Goal: Task Accomplishment & Management: Complete application form

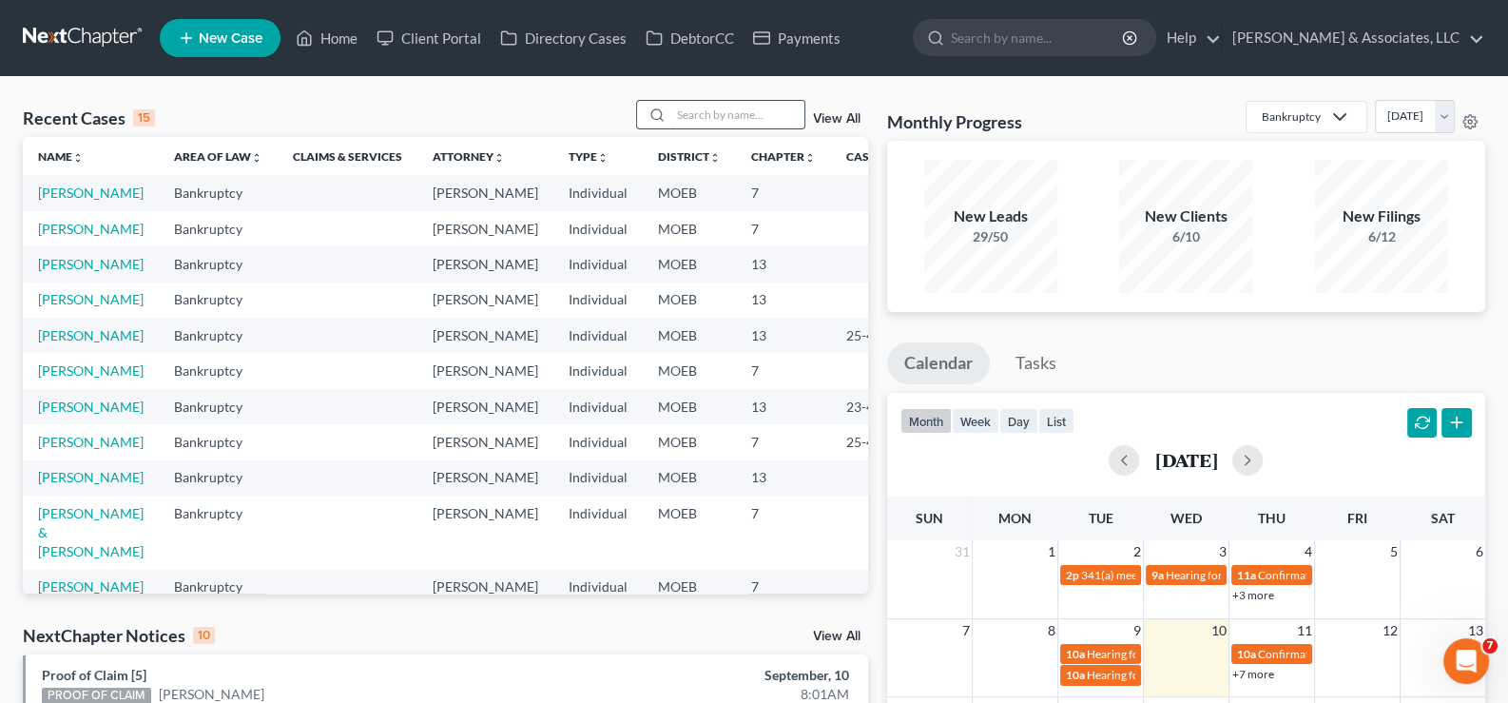
click at [757, 123] on input "search" at bounding box center [737, 115] width 133 height 28
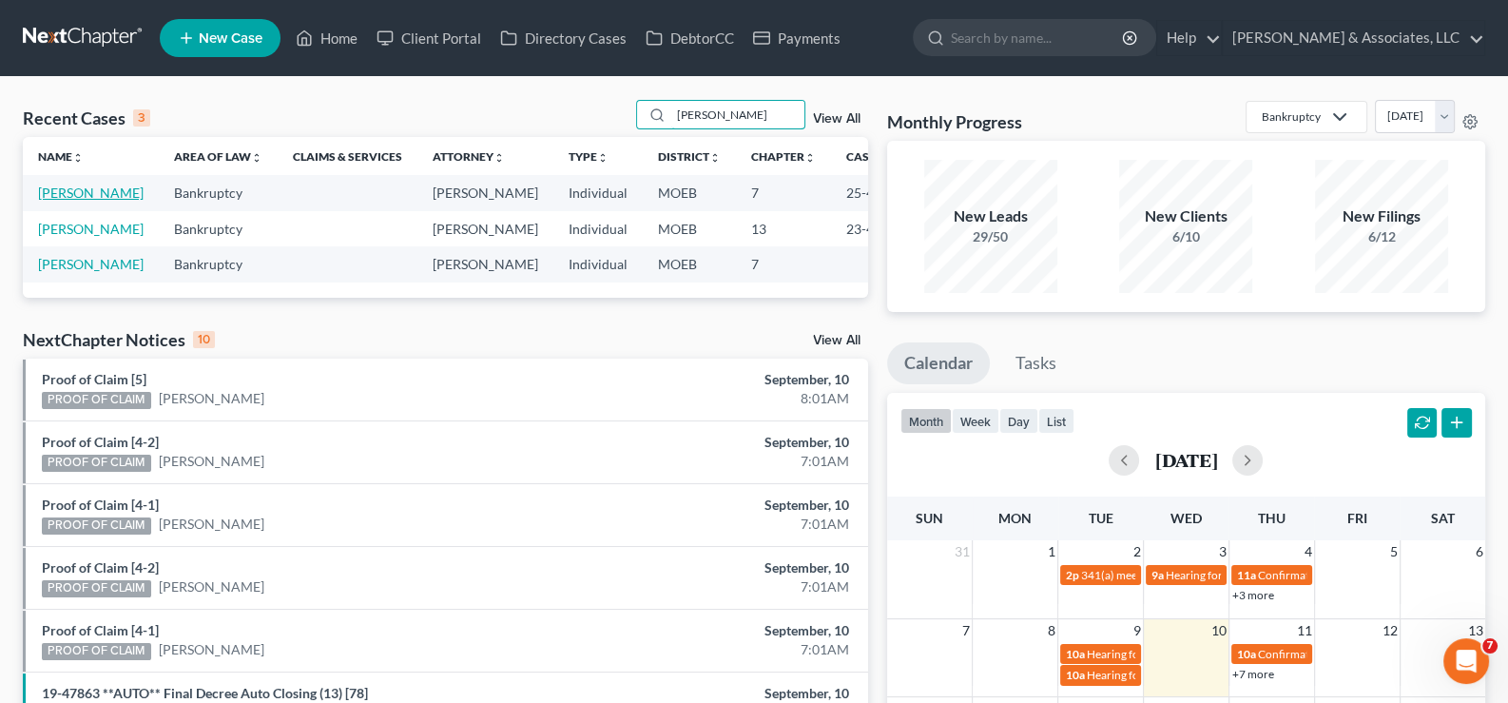
type input "[PERSON_NAME]"
click at [75, 201] on link "[PERSON_NAME]" at bounding box center [91, 192] width 106 height 16
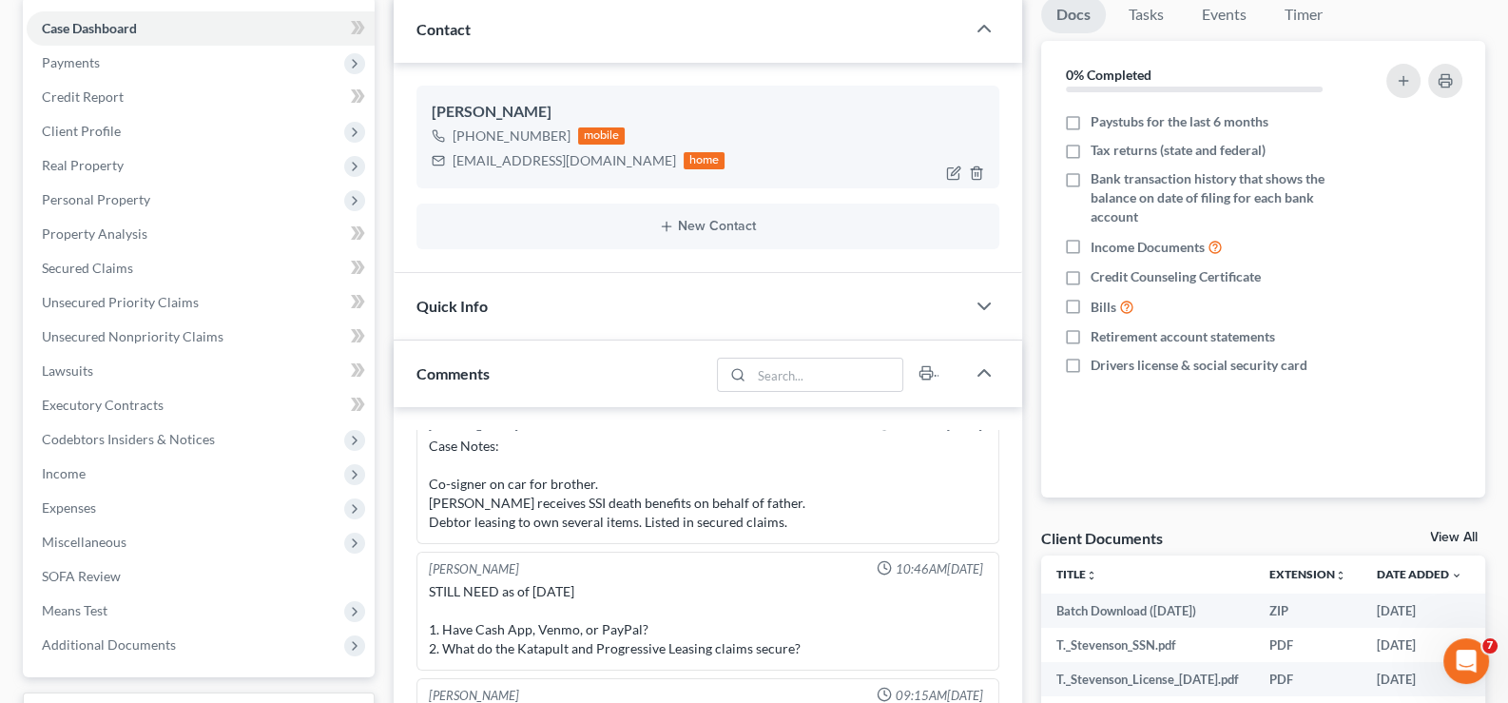
scroll to position [189, 0]
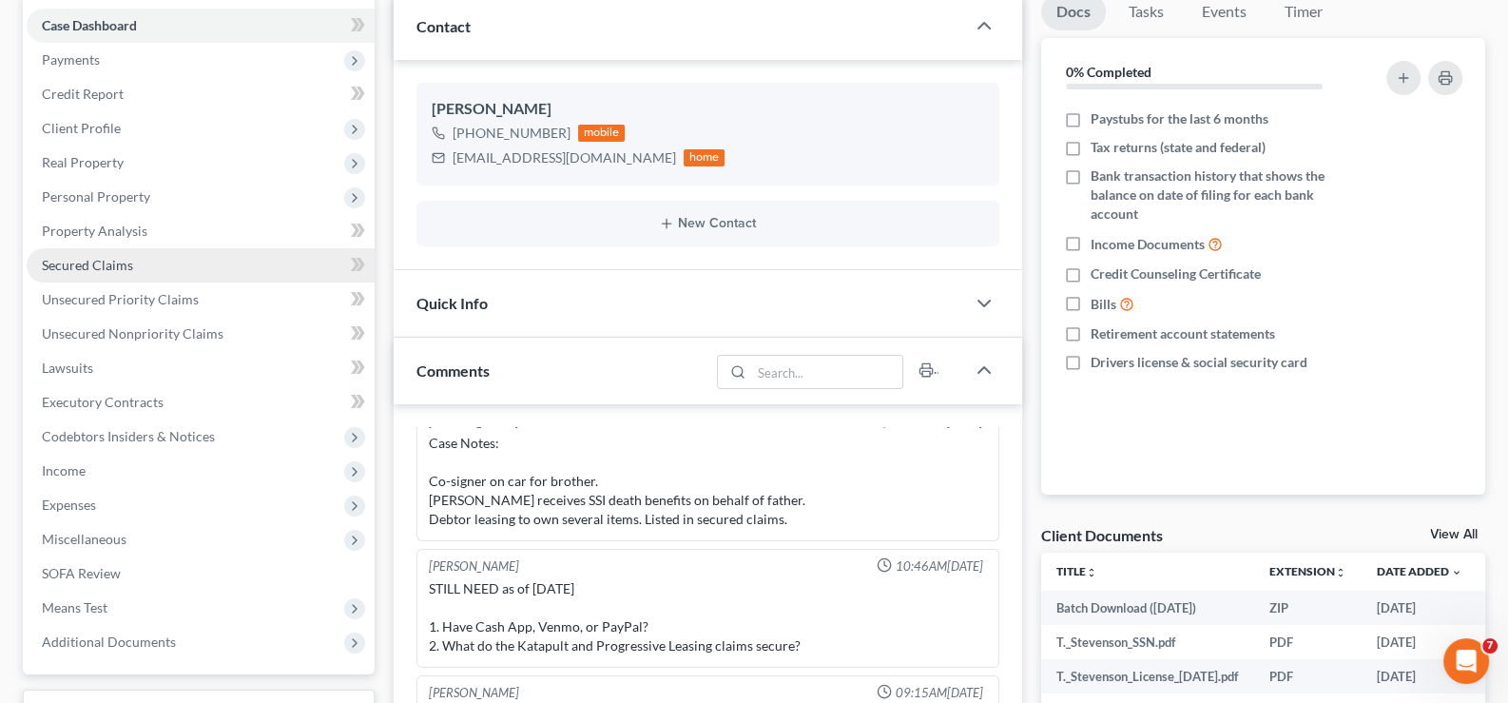
click at [81, 265] on span "Secured Claims" at bounding box center [87, 265] width 91 height 16
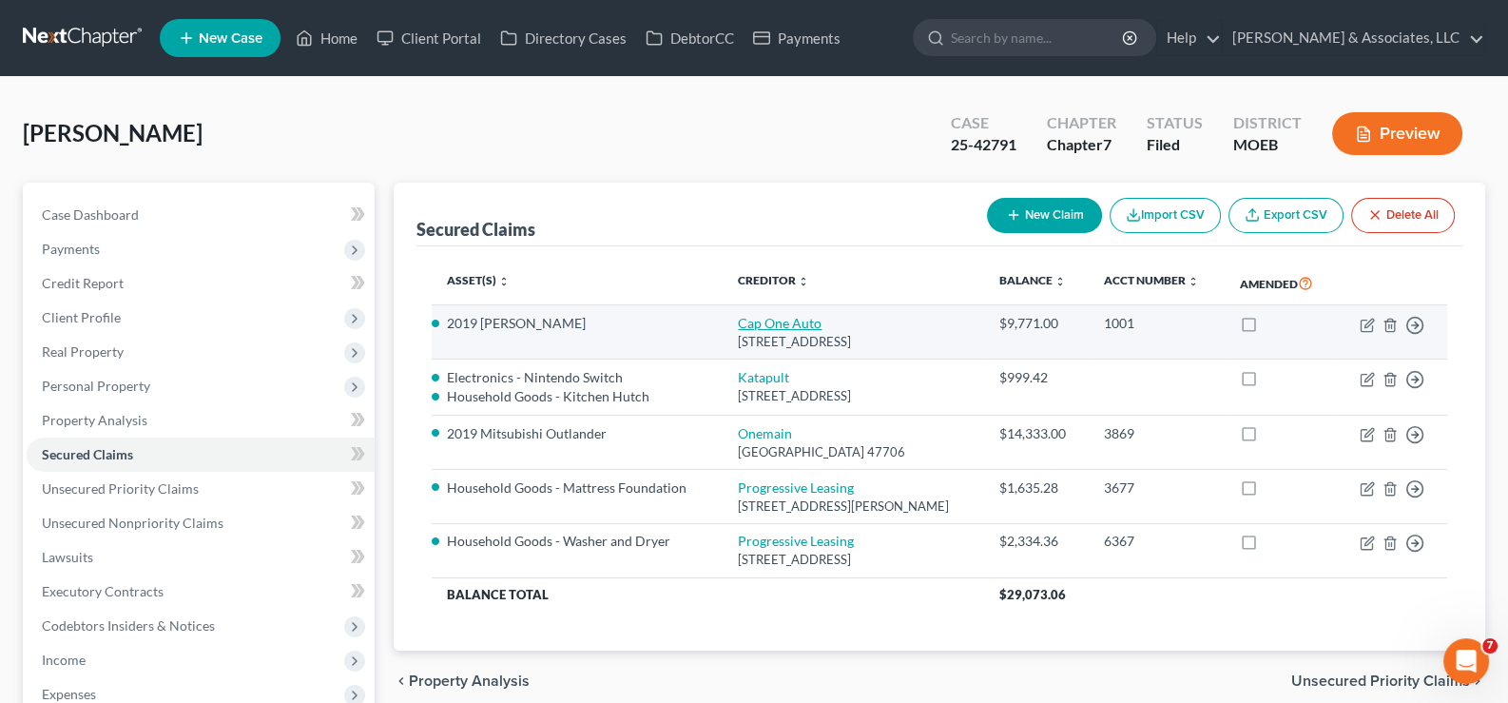
click at [781, 318] on link "Cap One Auto" at bounding box center [780, 323] width 84 height 16
select select "45"
select select "19"
select select "0"
select select "3"
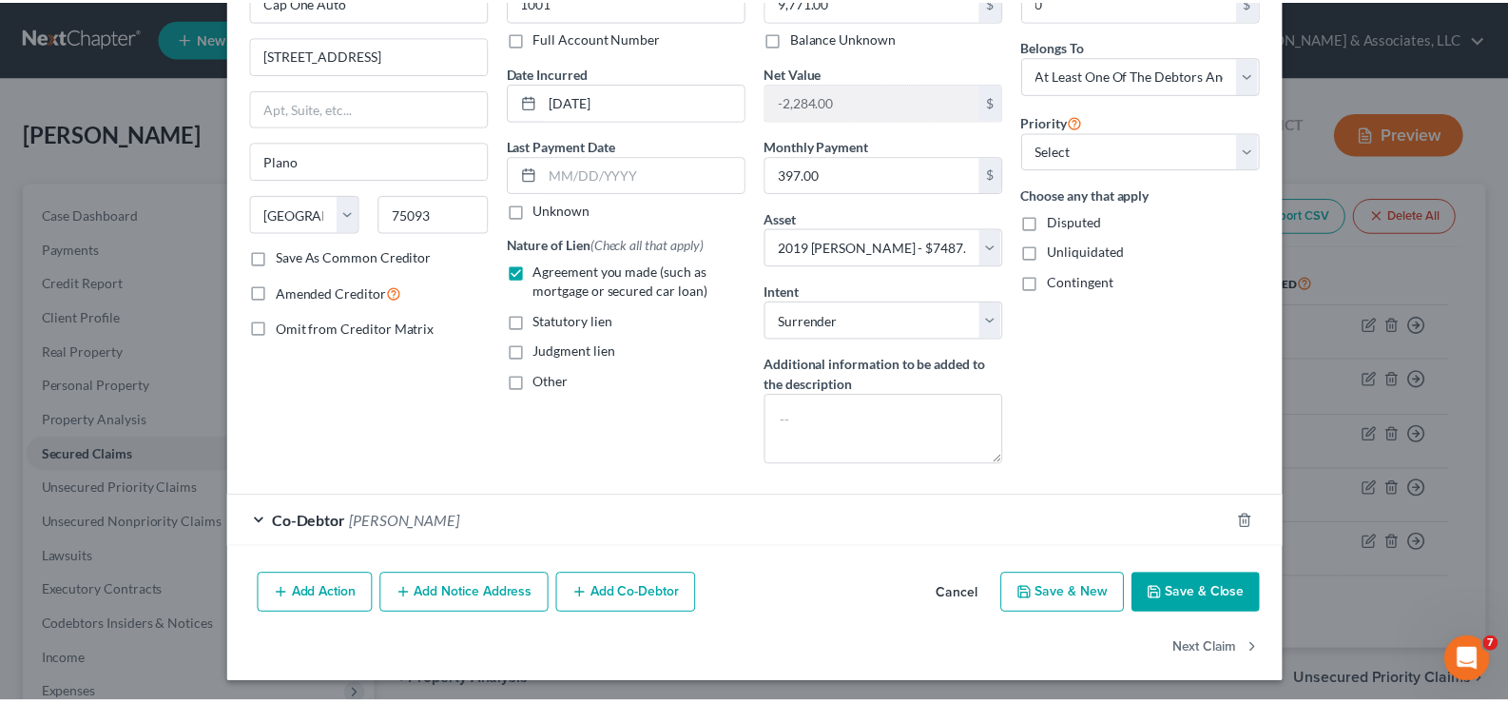
scroll to position [126, 0]
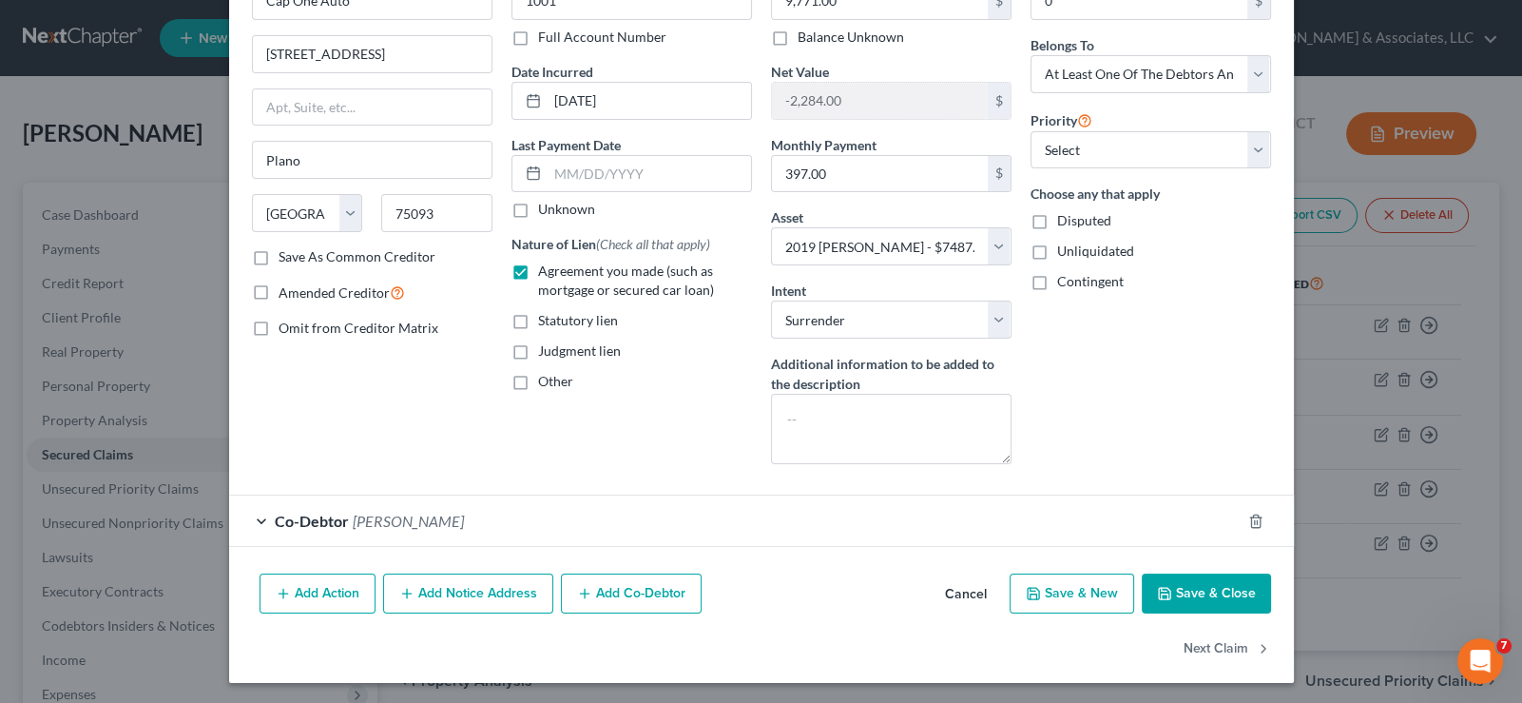
click at [956, 591] on button "Cancel" at bounding box center [966, 594] width 72 height 38
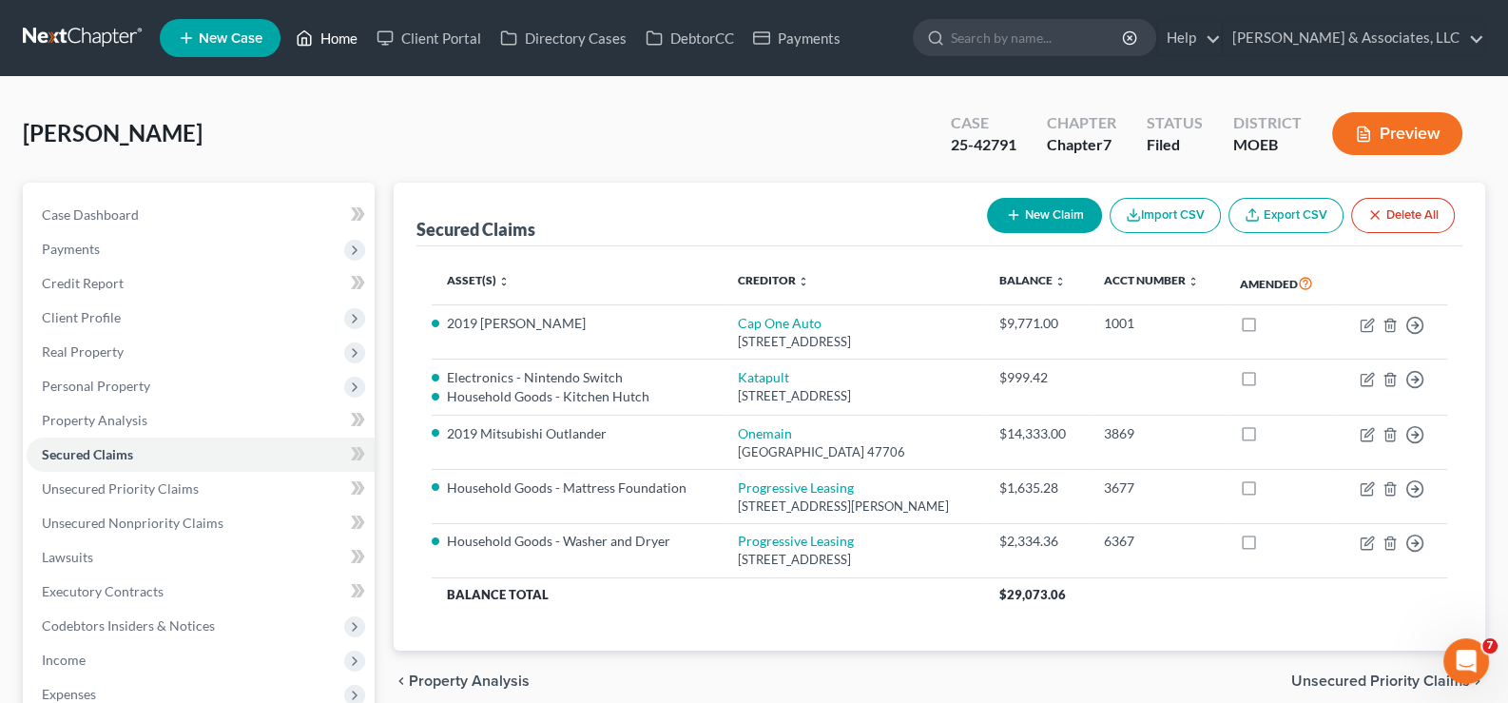
click at [334, 42] on link "Home" at bounding box center [326, 38] width 81 height 34
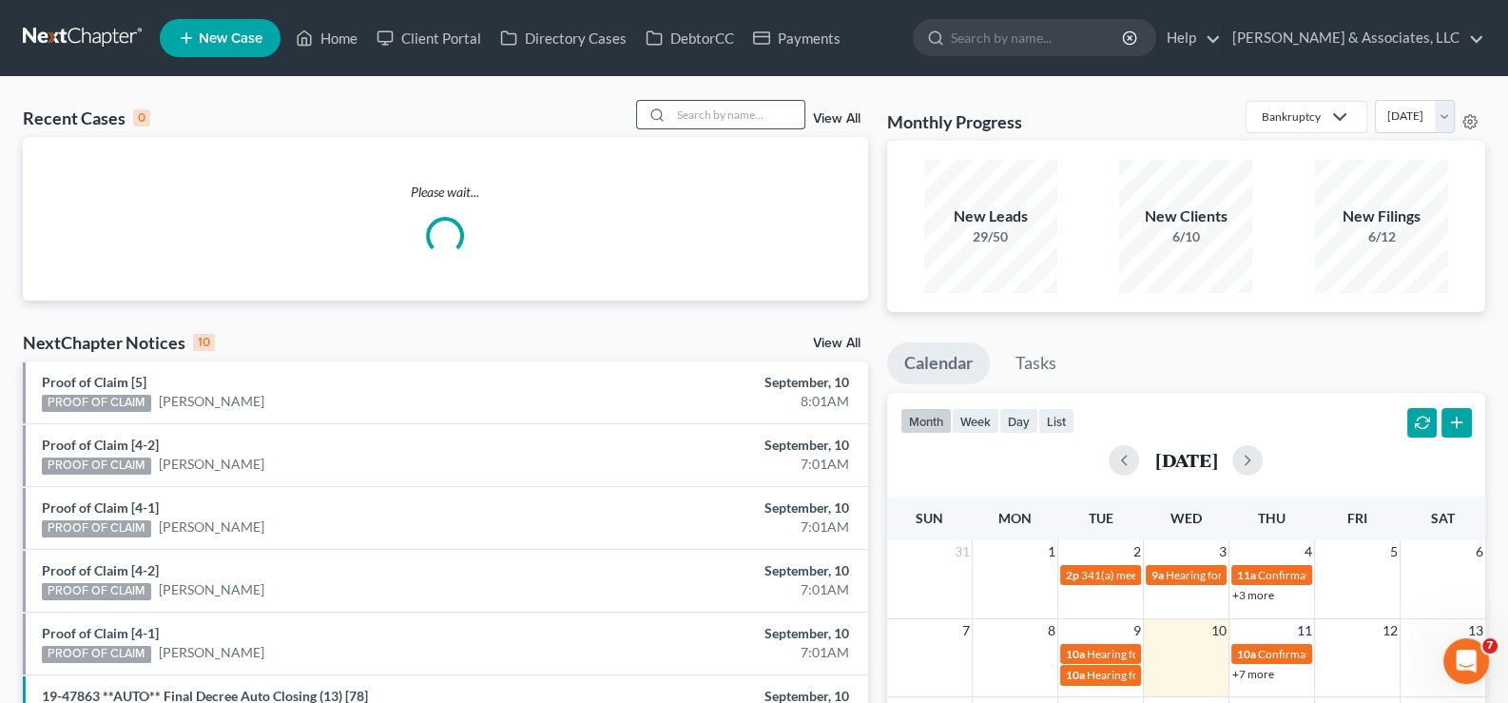
click at [704, 114] on input "search" at bounding box center [737, 115] width 133 height 28
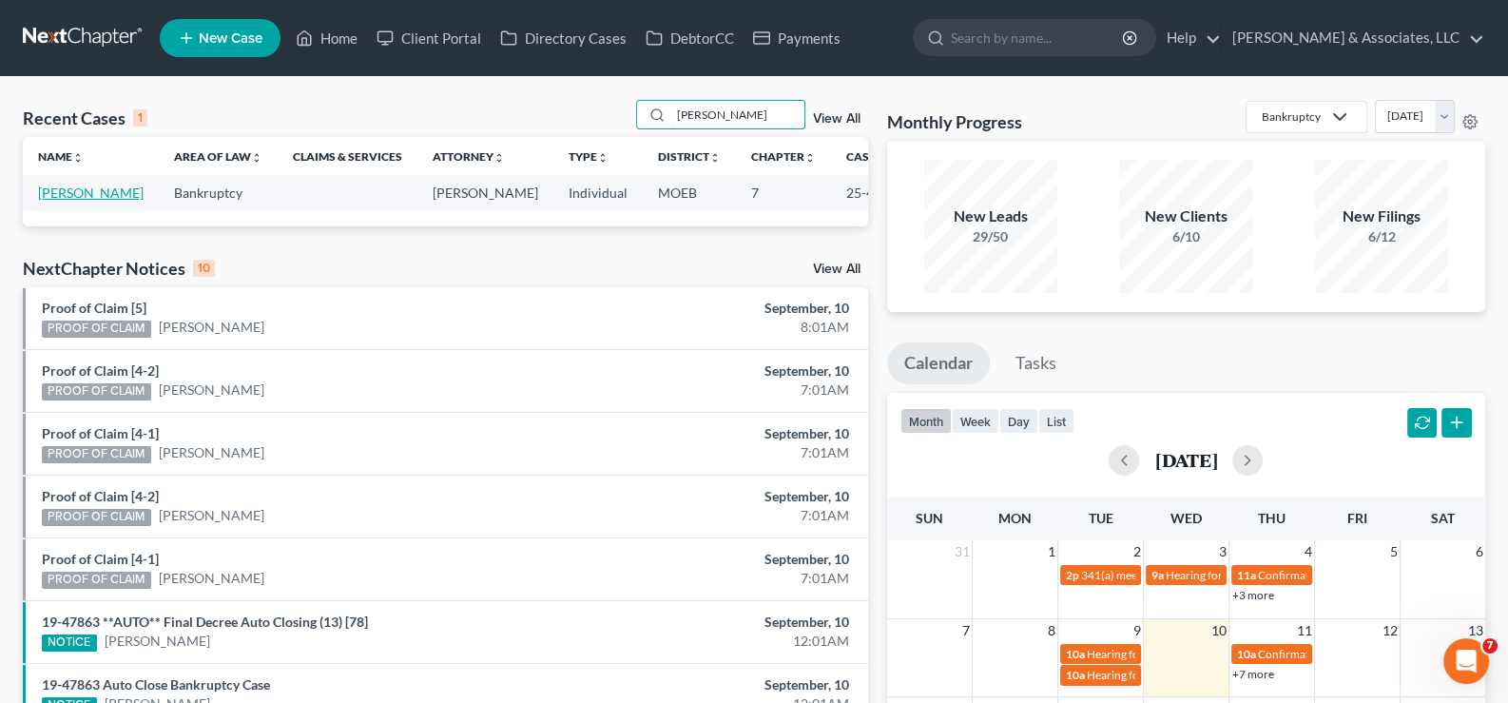
type input "[PERSON_NAME]"
click at [67, 201] on link "[PERSON_NAME]" at bounding box center [91, 192] width 106 height 16
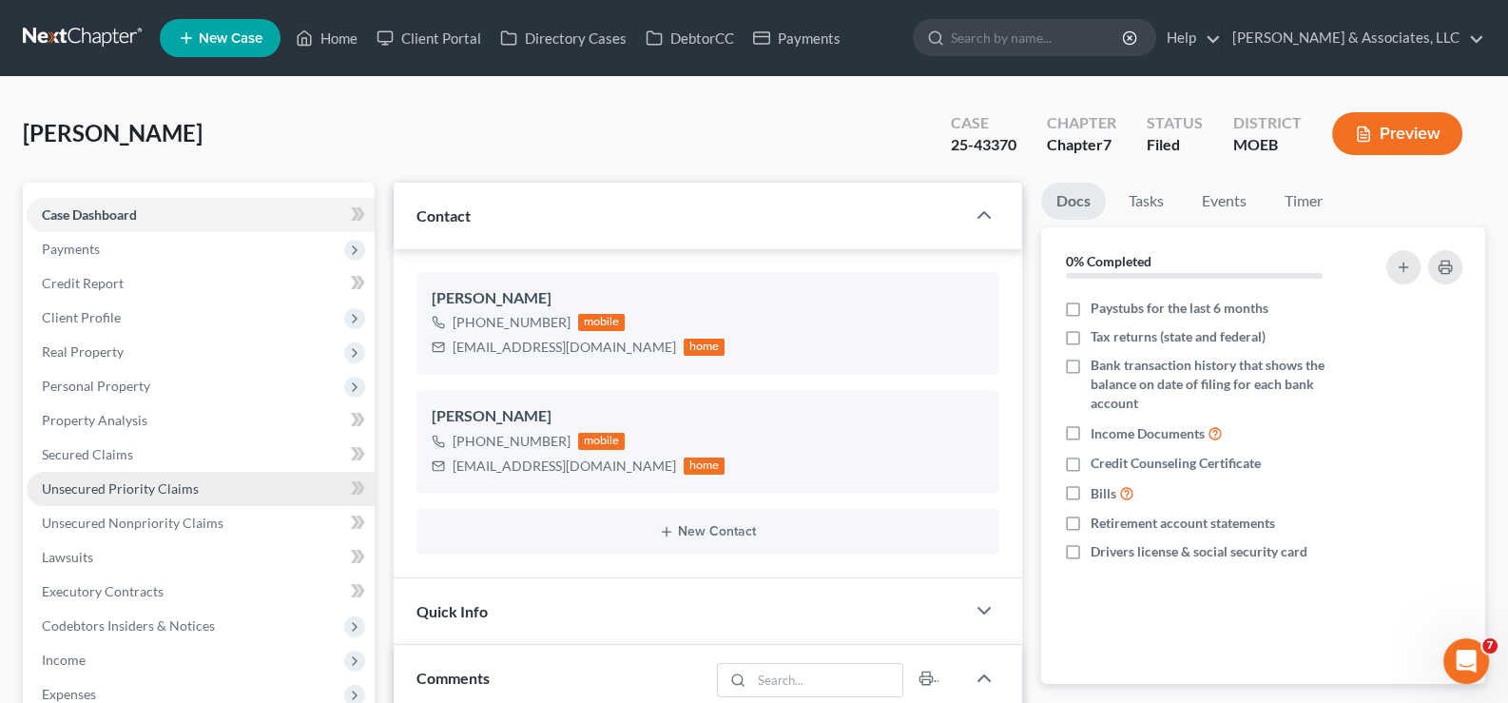
scroll to position [2379, 0]
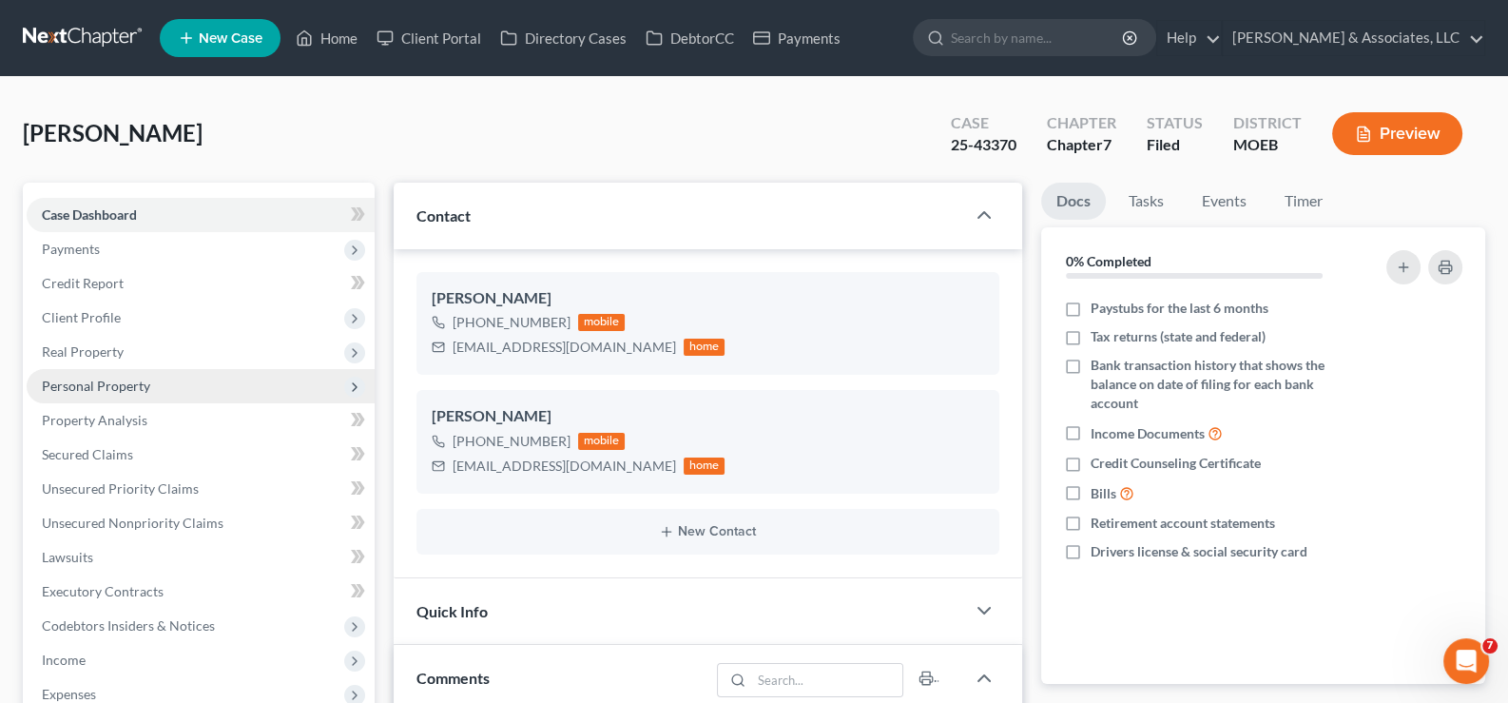
click at [101, 386] on span "Personal Property" at bounding box center [96, 386] width 108 height 16
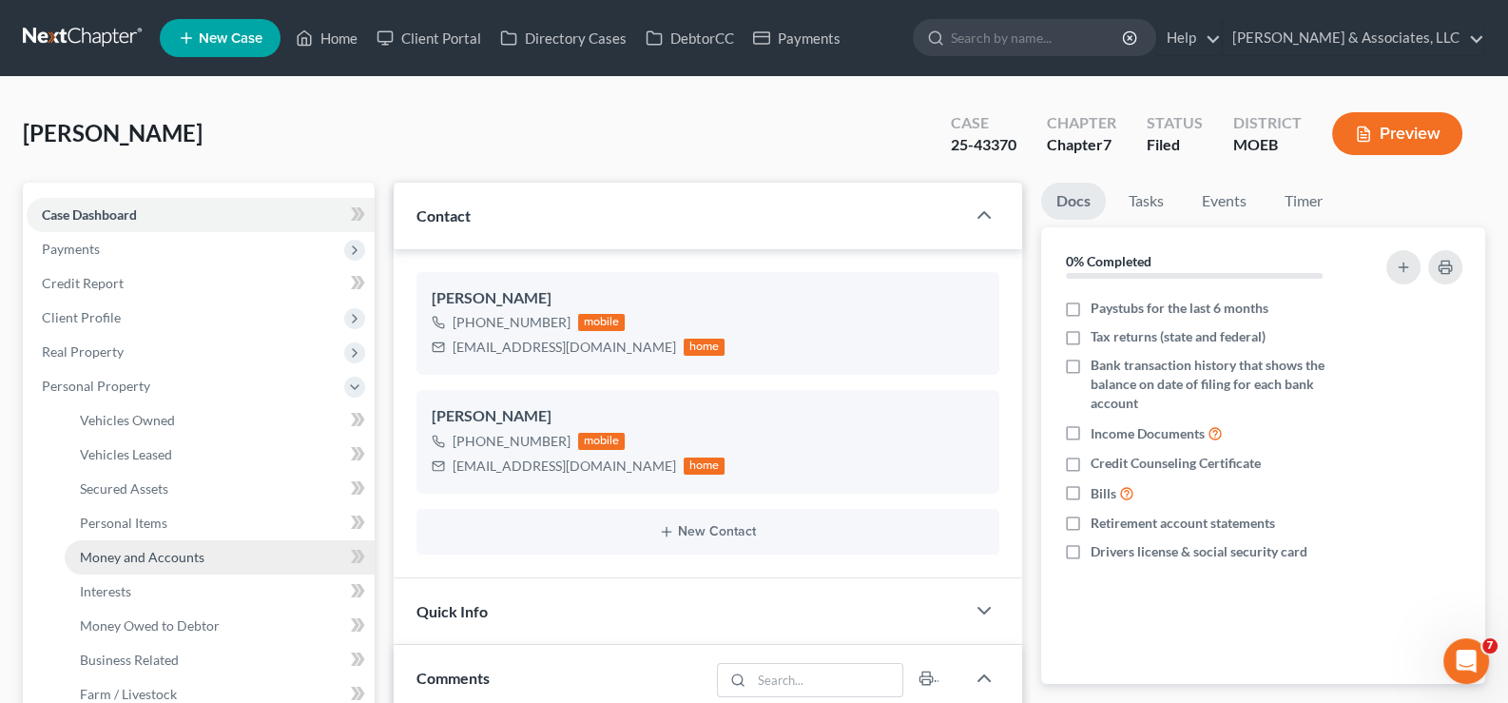
click at [92, 552] on span "Money and Accounts" at bounding box center [142, 557] width 125 height 16
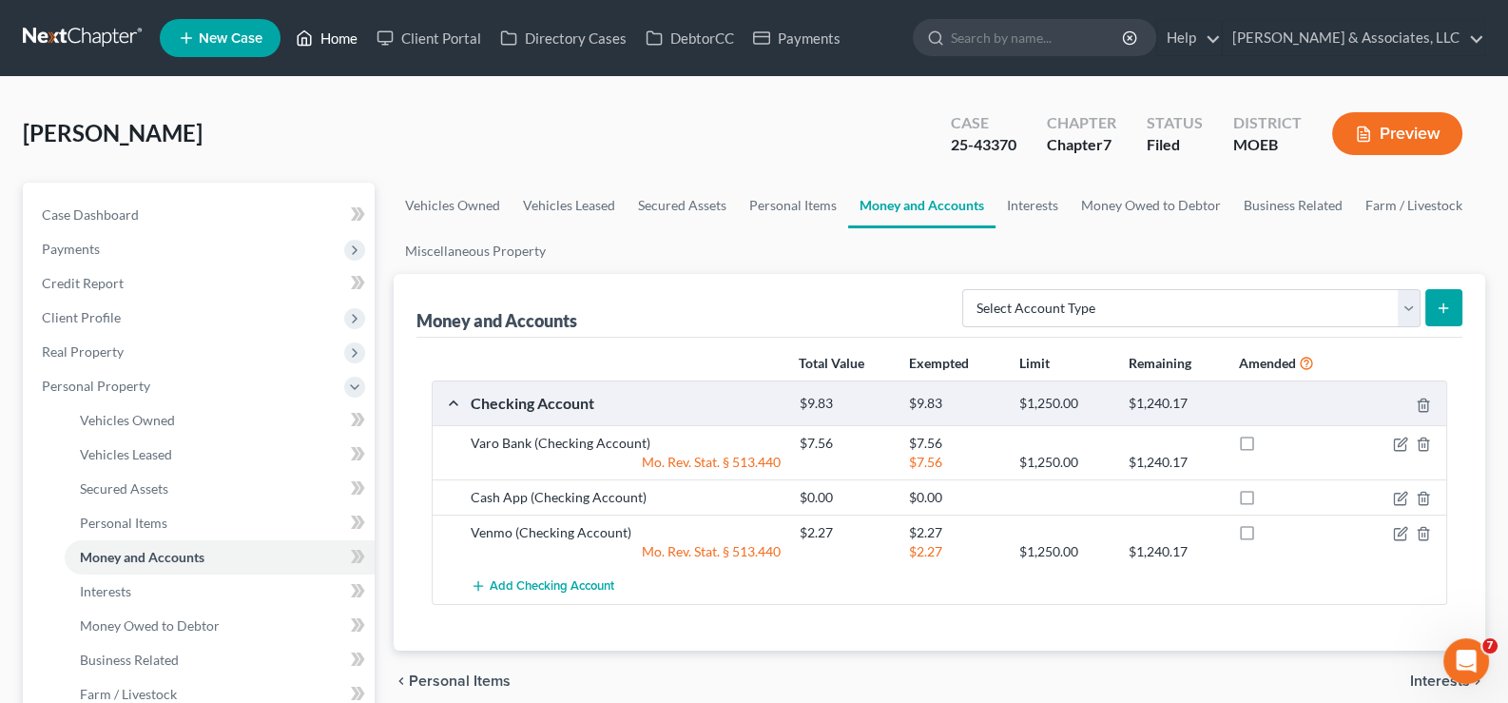
click at [336, 38] on link "Home" at bounding box center [326, 38] width 81 height 34
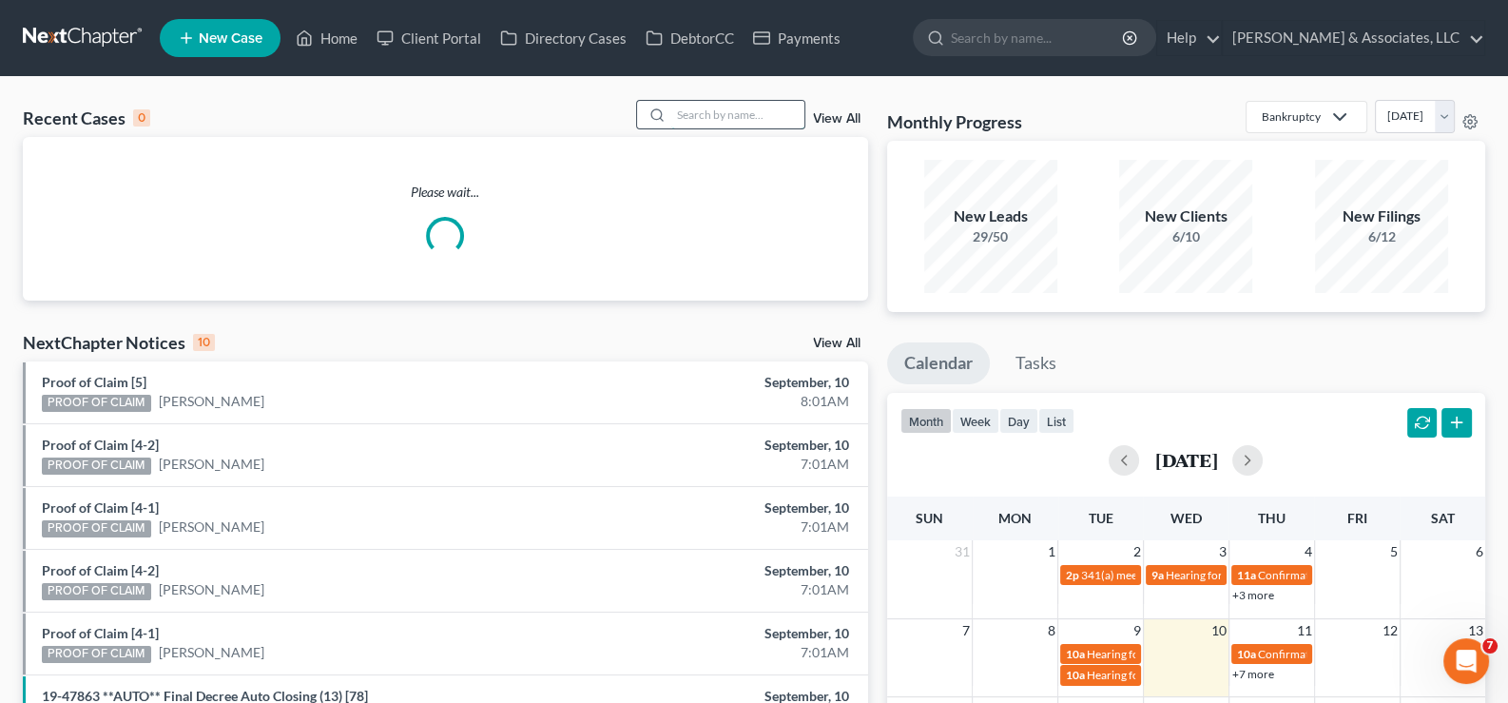
click at [708, 115] on input "search" at bounding box center [737, 115] width 133 height 28
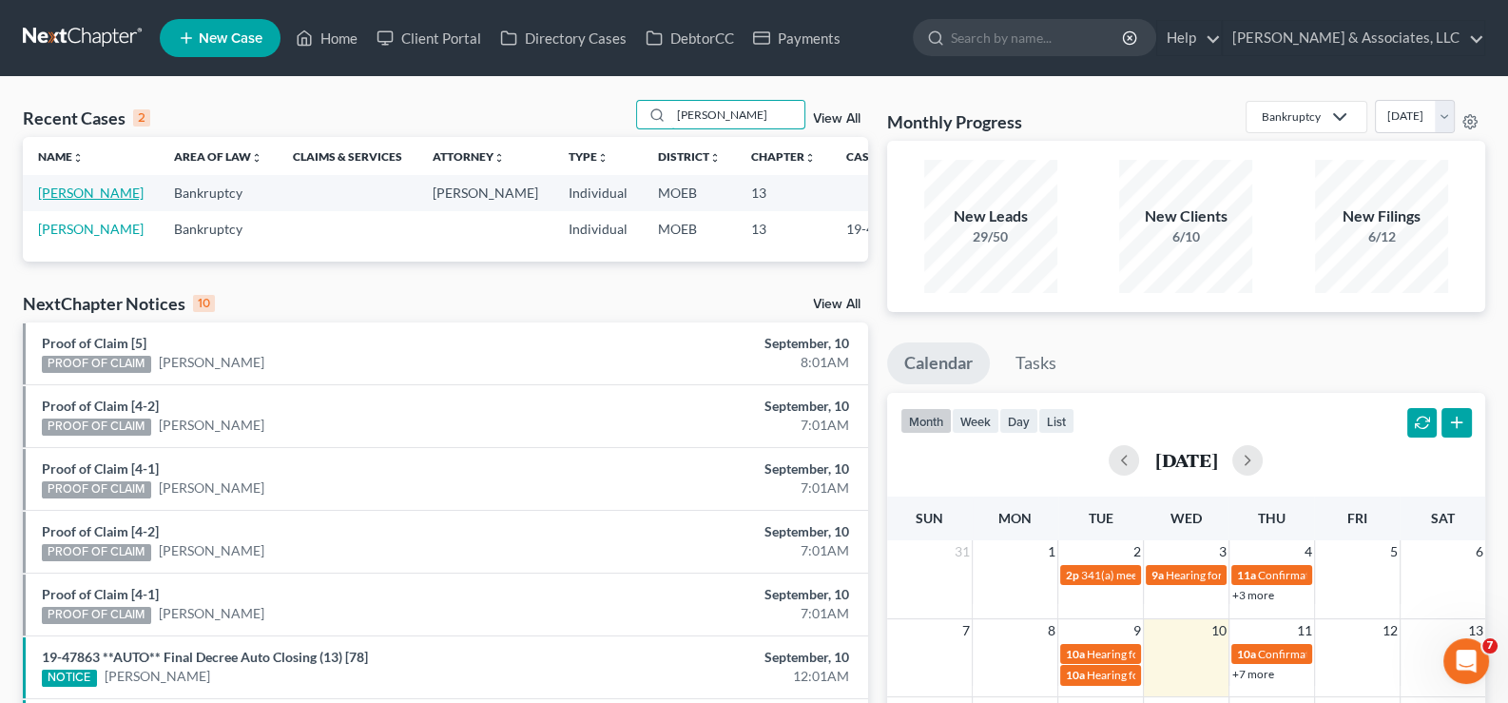
type input "[PERSON_NAME]"
click at [66, 201] on link "[PERSON_NAME]" at bounding box center [91, 192] width 106 height 16
